Goal: Task Accomplishment & Management: Manage account settings

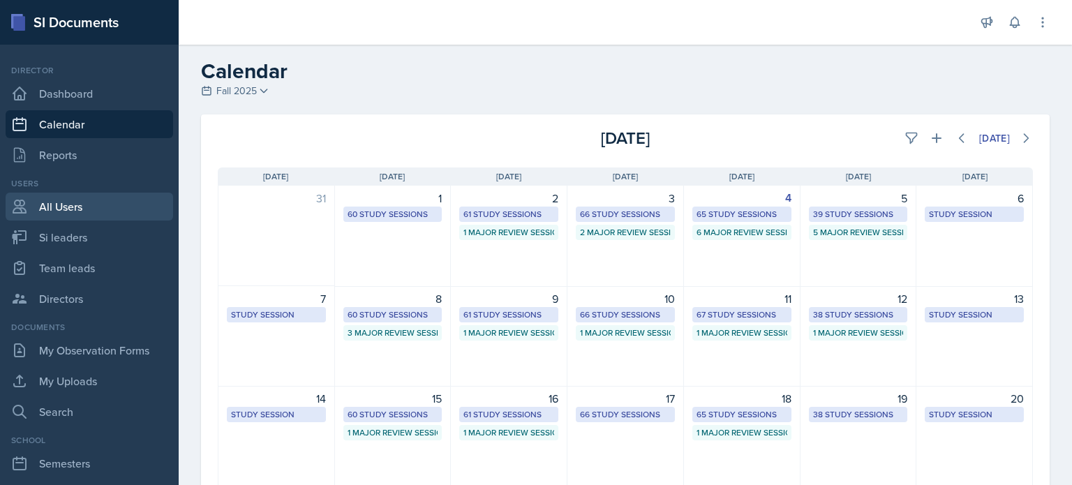
click at [67, 209] on link "All Users" at bounding box center [89, 207] width 167 height 28
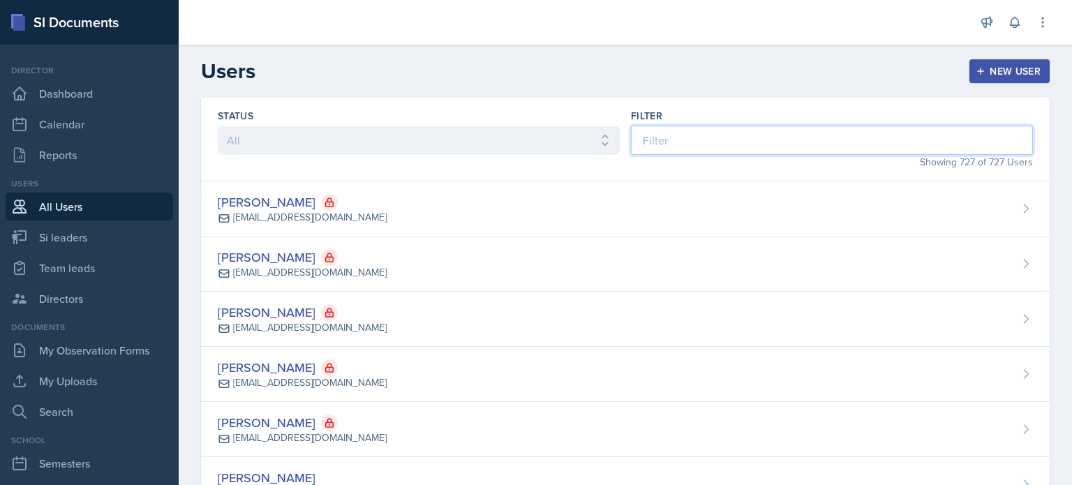
click at [718, 136] on input at bounding box center [832, 140] width 402 height 29
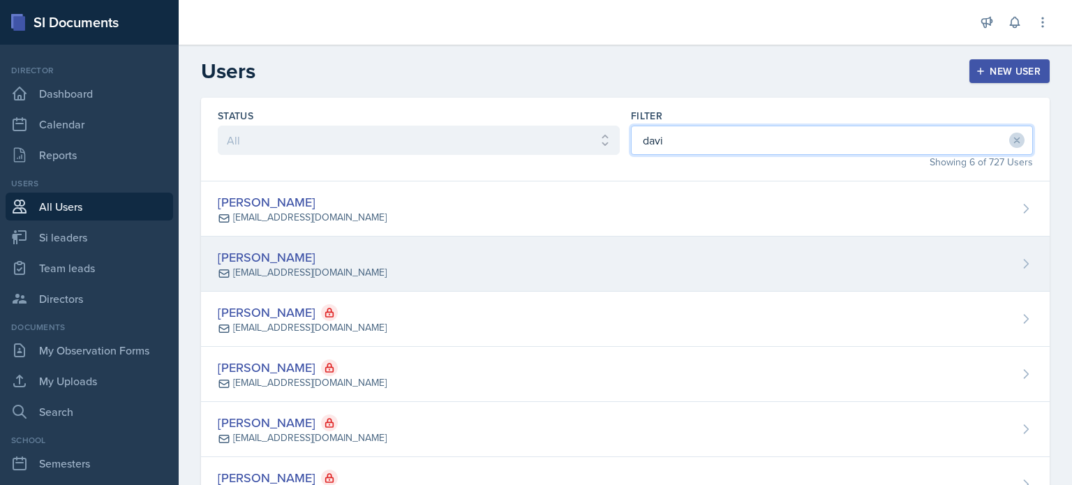
type input "davi"
click at [593, 275] on div "[PERSON_NAME] [EMAIL_ADDRESS][DOMAIN_NAME]" at bounding box center [625, 264] width 849 height 55
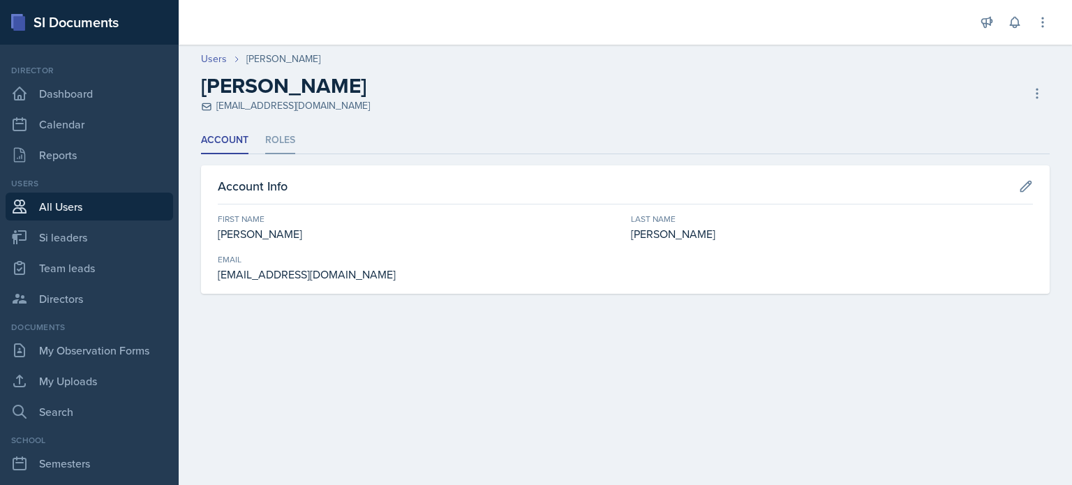
click at [278, 142] on li "Roles" at bounding box center [280, 140] width 30 height 27
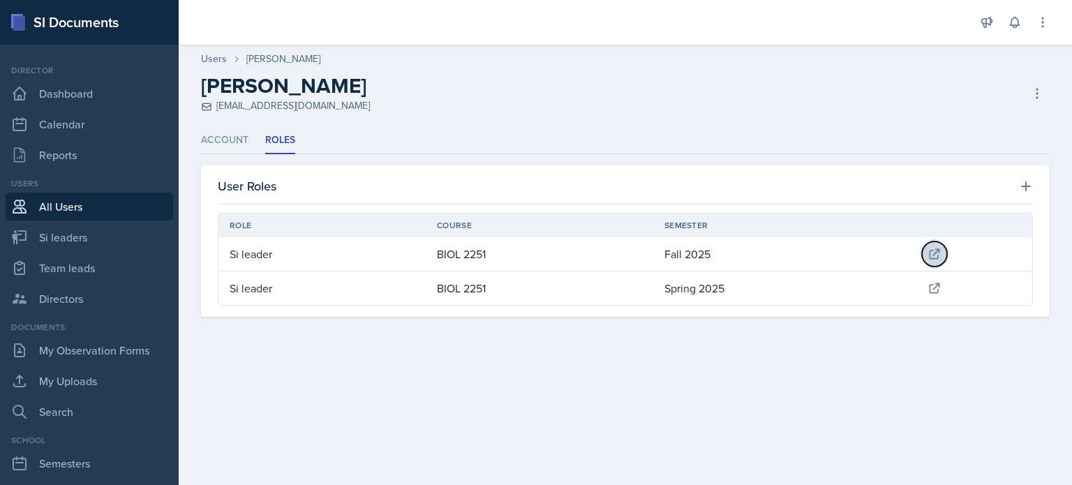
click at [935, 253] on icon at bounding box center [934, 254] width 14 height 14
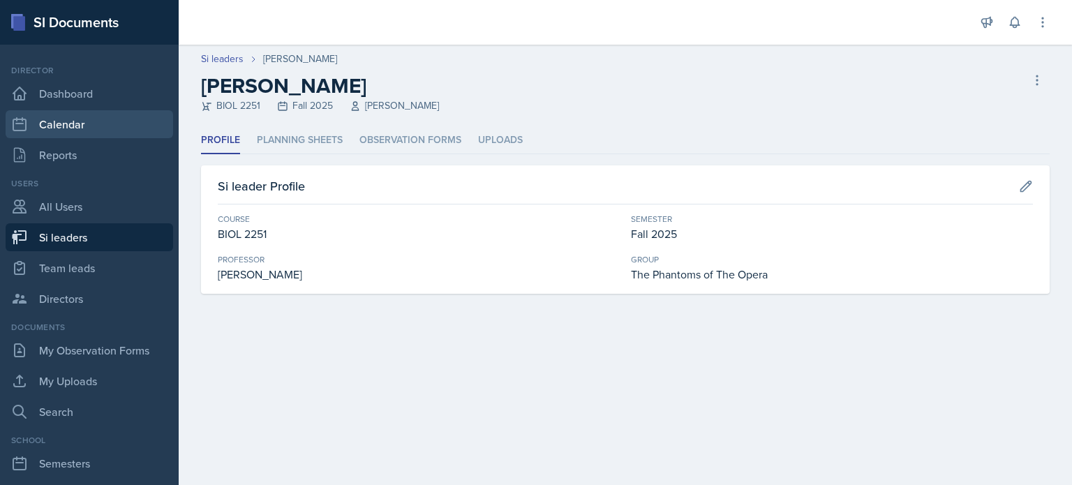
click at [84, 119] on link "Calendar" at bounding box center [89, 124] width 167 height 28
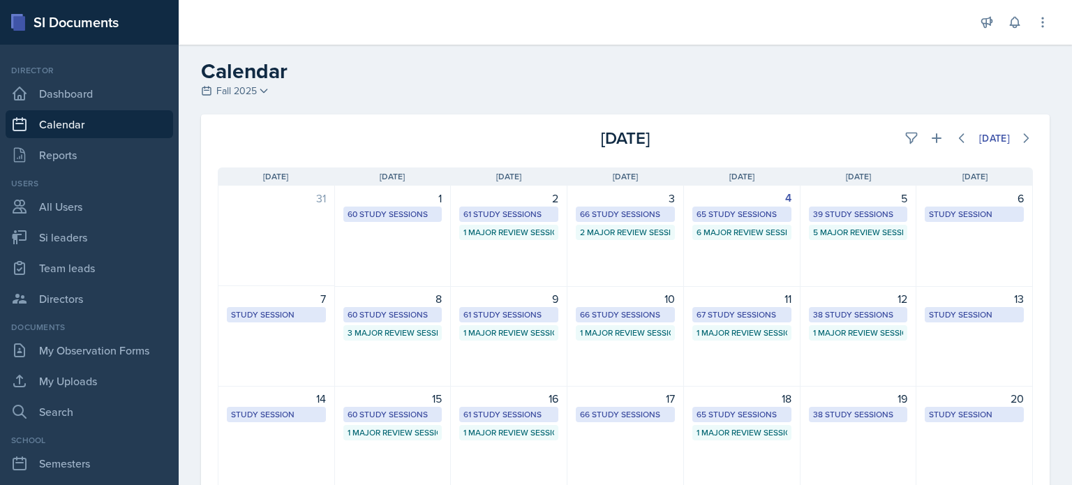
scroll to position [190, 0]
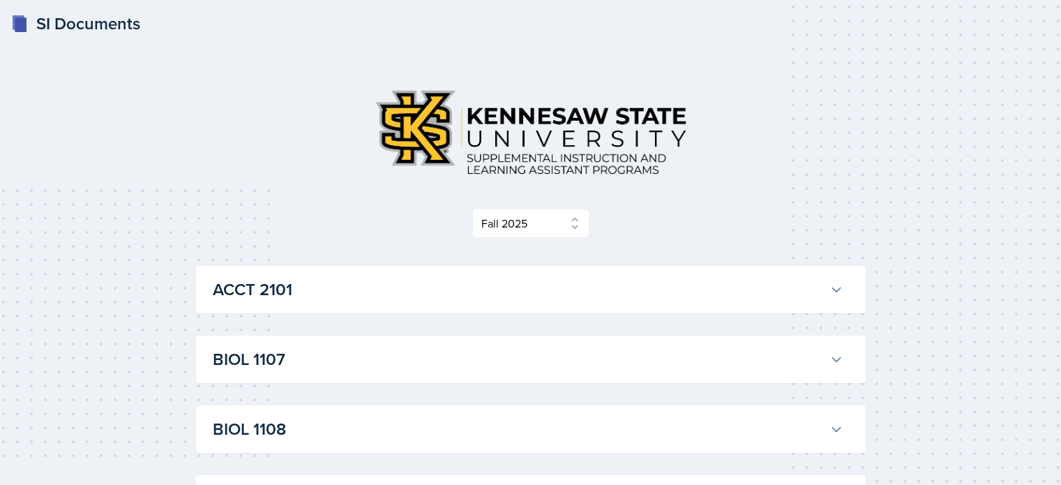
select select "2bed604d-1099-4043-b1bc-2365e8740244"
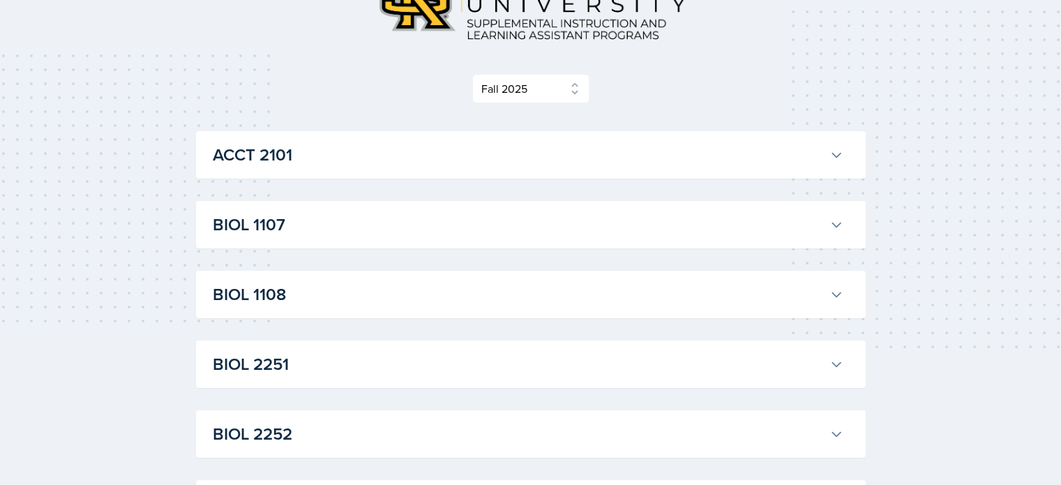
scroll to position [279, 0]
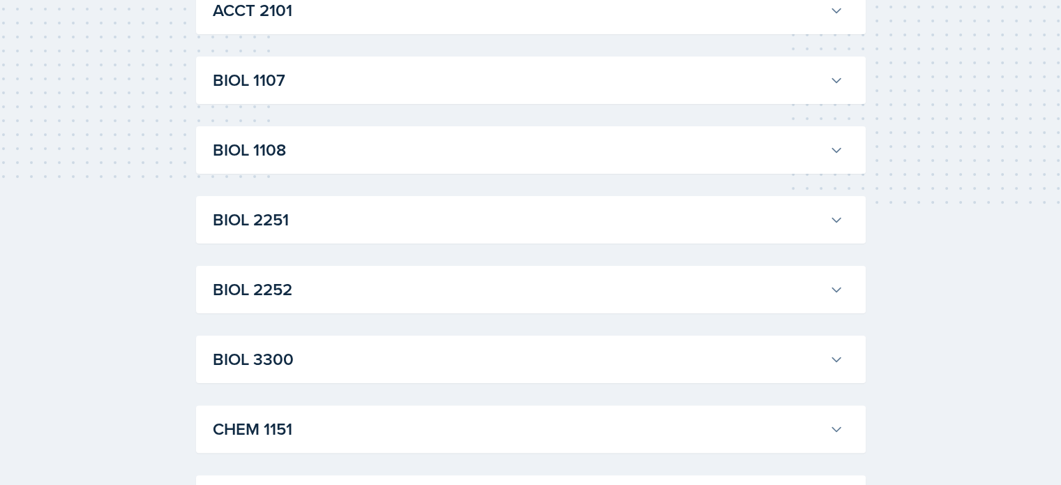
click at [821, 220] on h3 "BIOL 2251" at bounding box center [518, 219] width 611 height 25
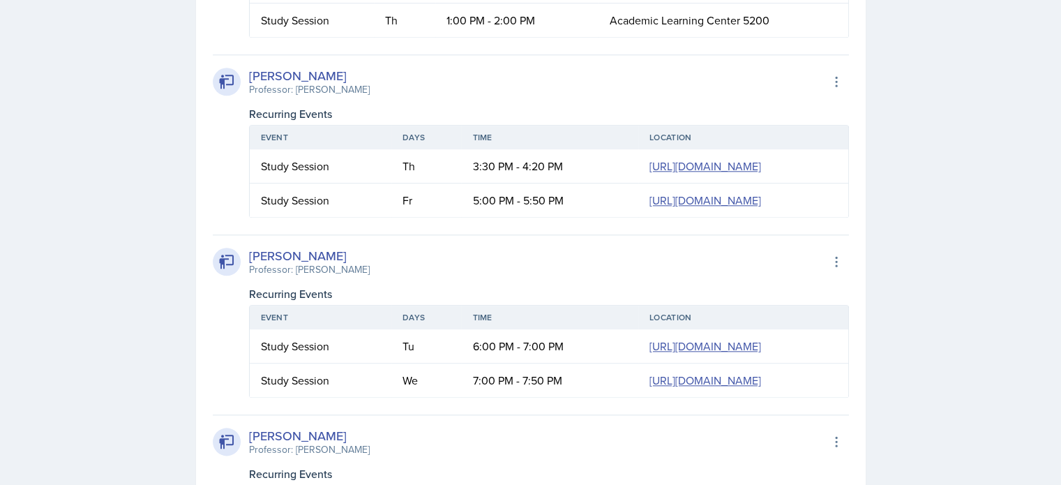
scroll to position [0, 0]
